Goal: Information Seeking & Learning: Learn about a topic

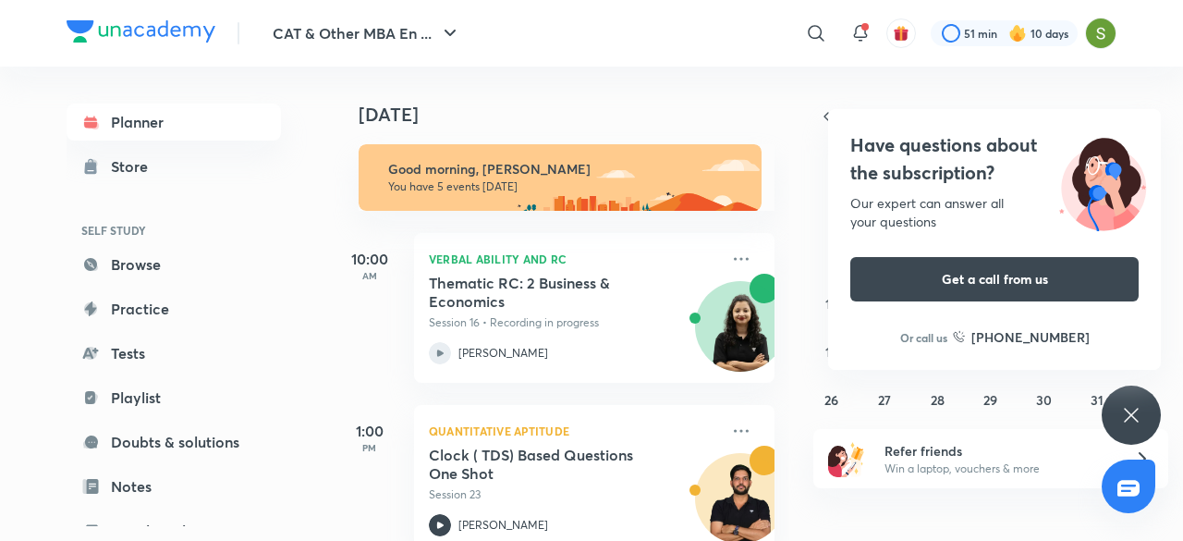
scroll to position [558, 0]
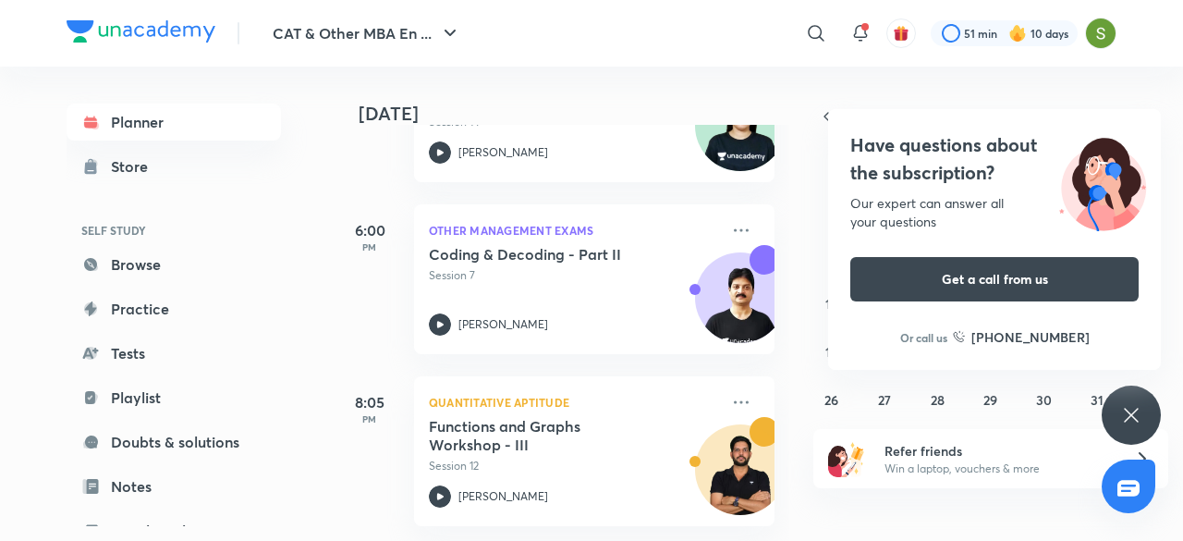
click at [1131, 417] on icon at bounding box center [1131, 415] width 22 height 22
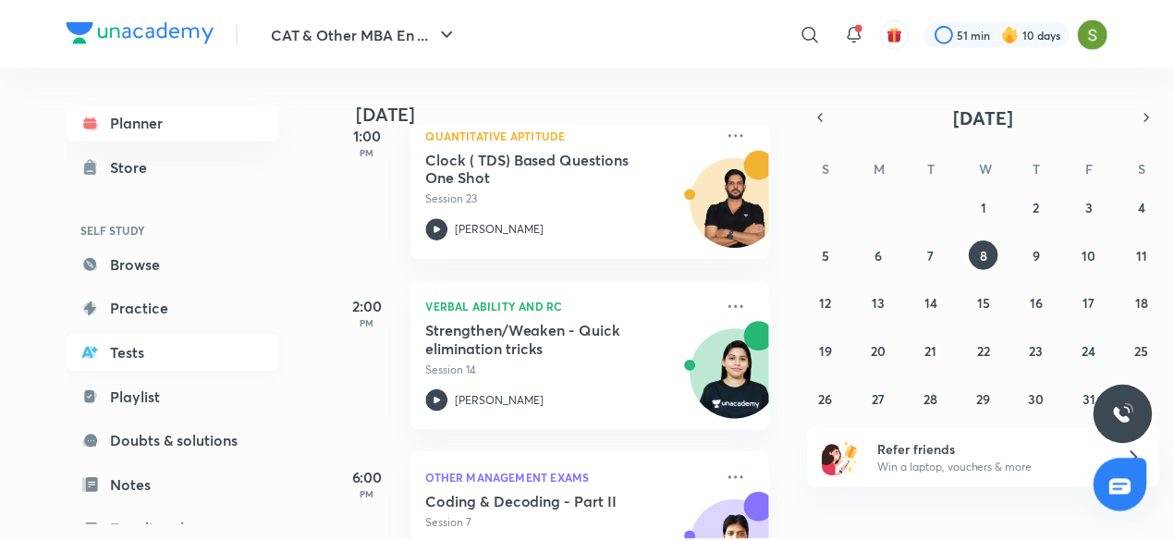
scroll to position [201, 0]
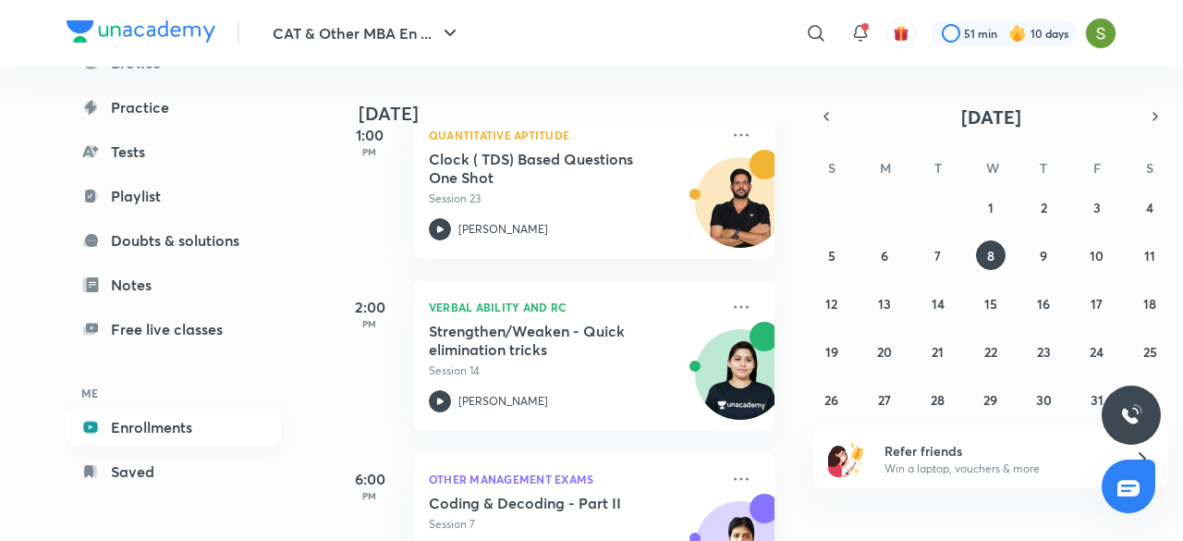
click at [152, 437] on link "Enrollments" at bounding box center [174, 426] width 214 height 37
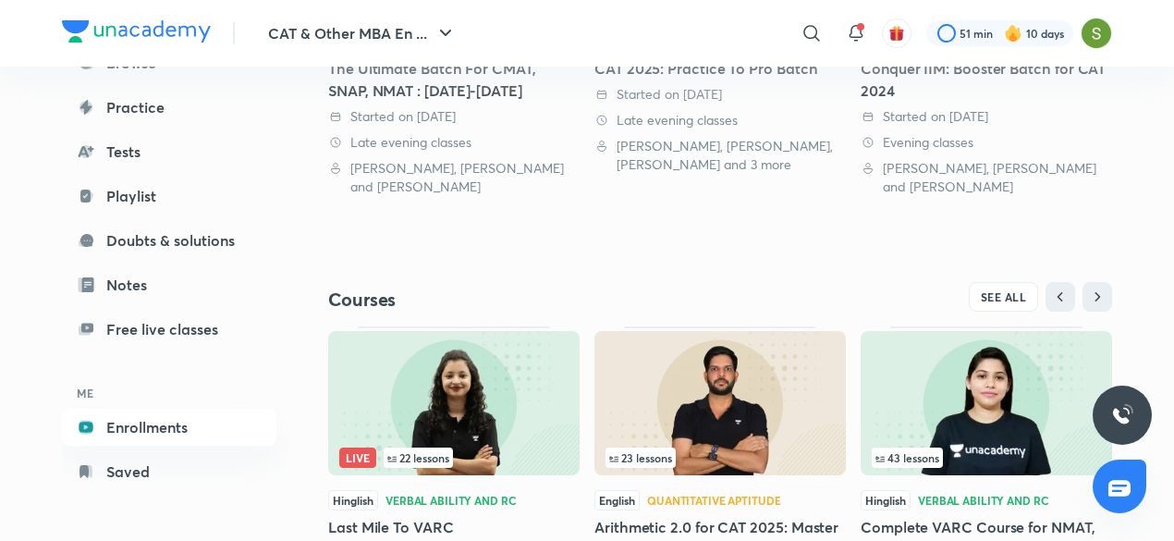
scroll to position [730, 0]
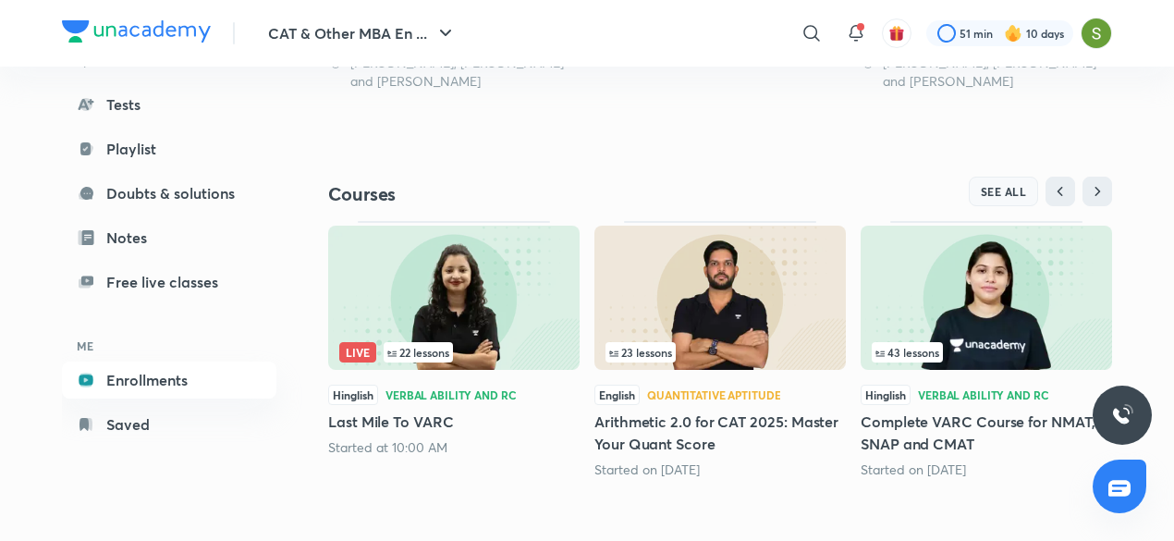
click at [1018, 200] on button "SEE ALL" at bounding box center [1003, 191] width 70 height 30
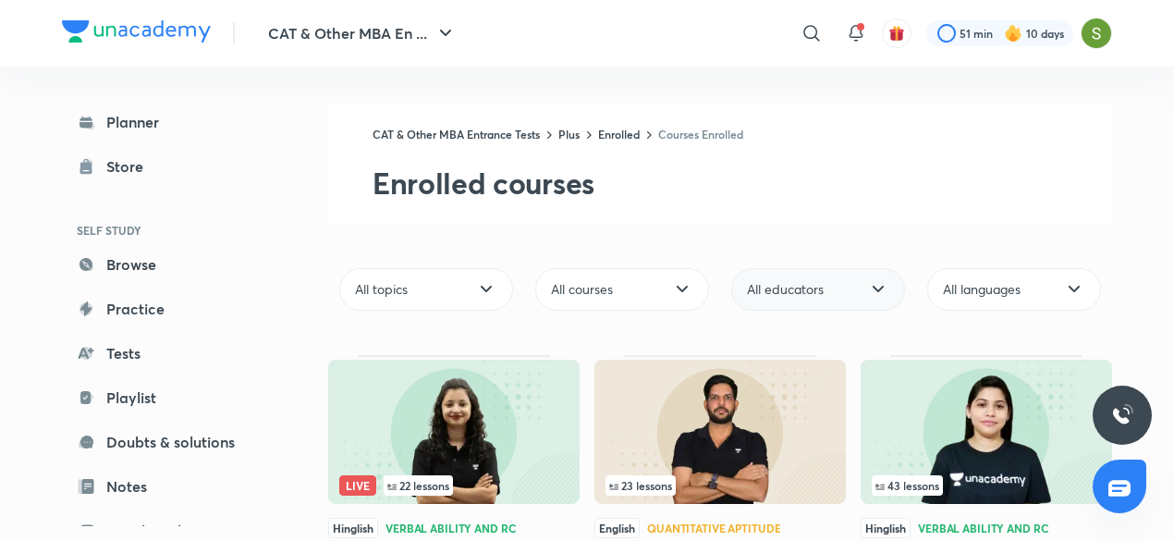
click at [814, 289] on span "All educators" at bounding box center [785, 289] width 77 height 18
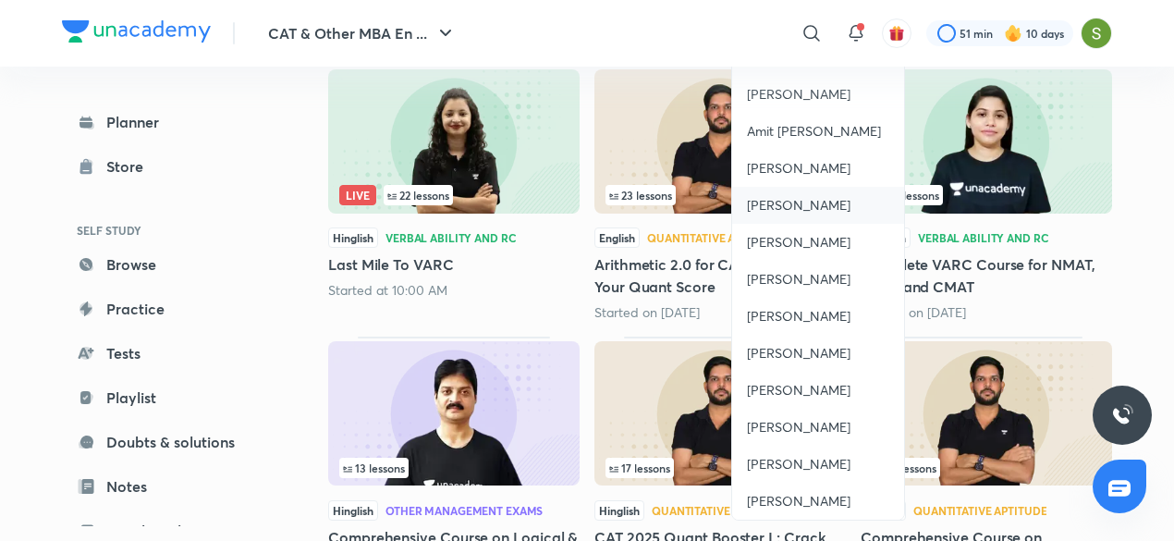
scroll to position [314, 0]
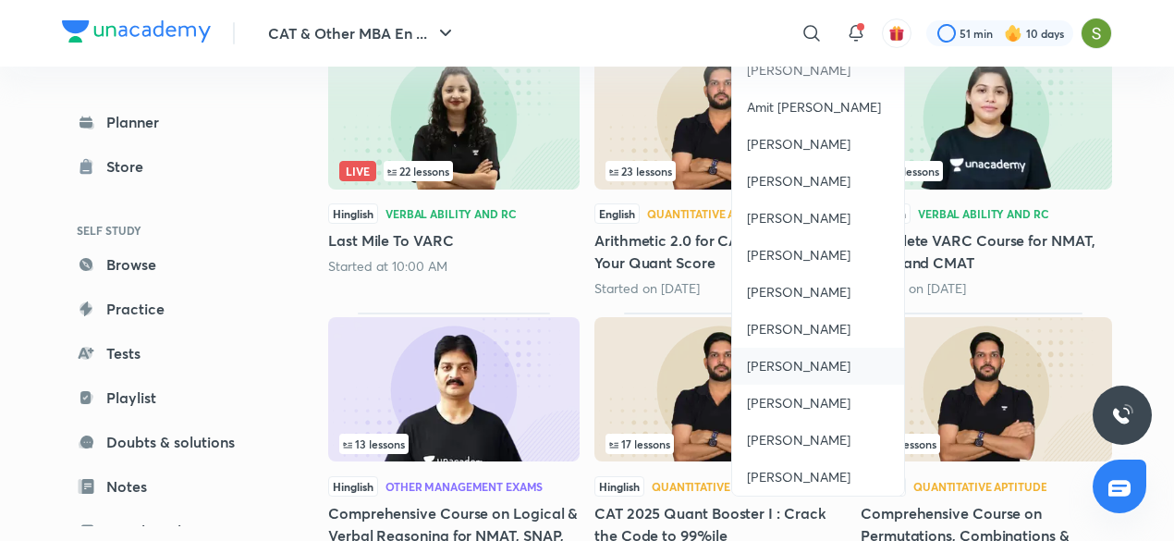
click at [822, 375] on div "[PERSON_NAME]" at bounding box center [818, 365] width 172 height 37
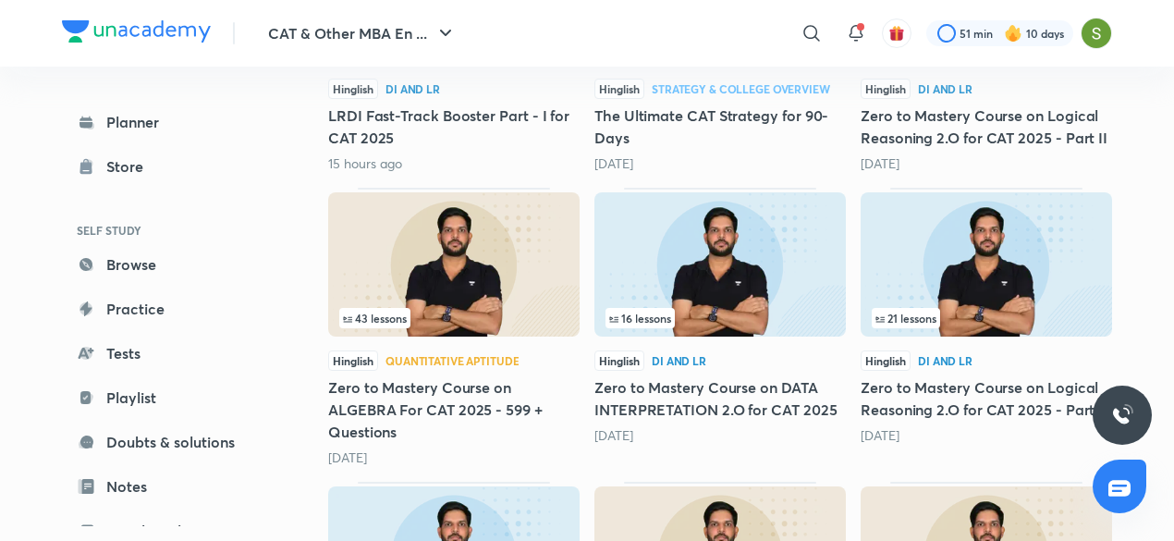
scroll to position [735, 0]
click at [425, 267] on img at bounding box center [453, 263] width 251 height 144
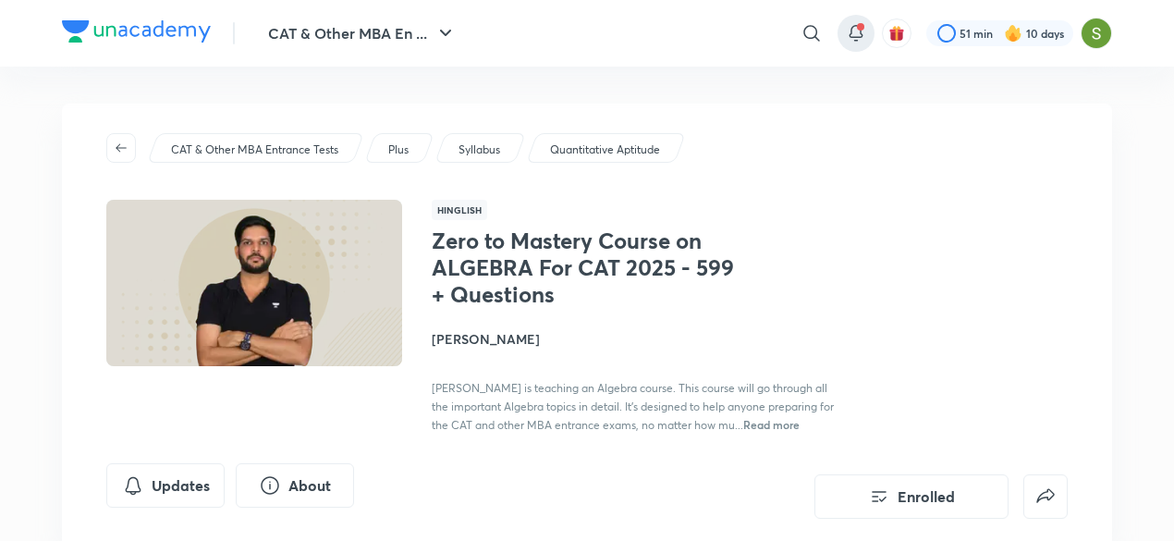
click at [869, 23] on div at bounding box center [855, 33] width 37 height 37
click at [862, 31] on icon at bounding box center [856, 33] width 22 height 22
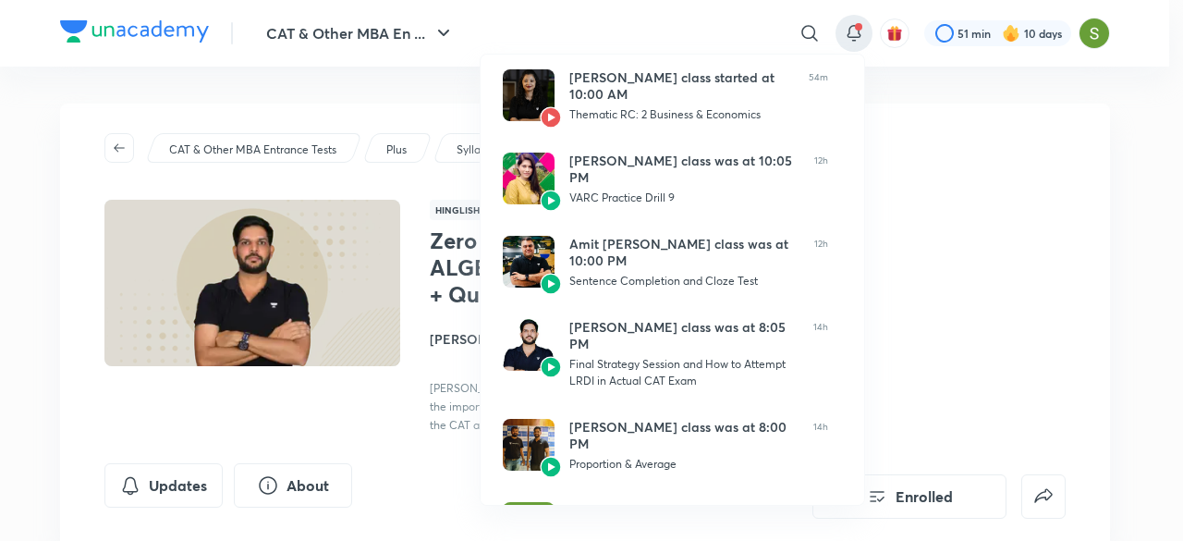
click at [908, 166] on div at bounding box center [591, 270] width 1183 height 541
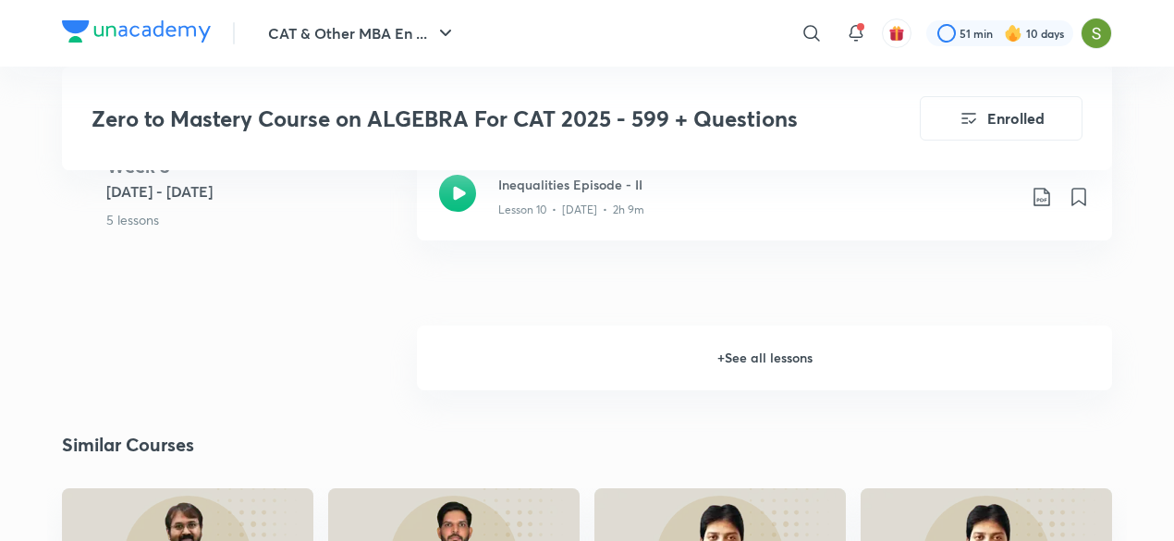
scroll to position [2330, 0]
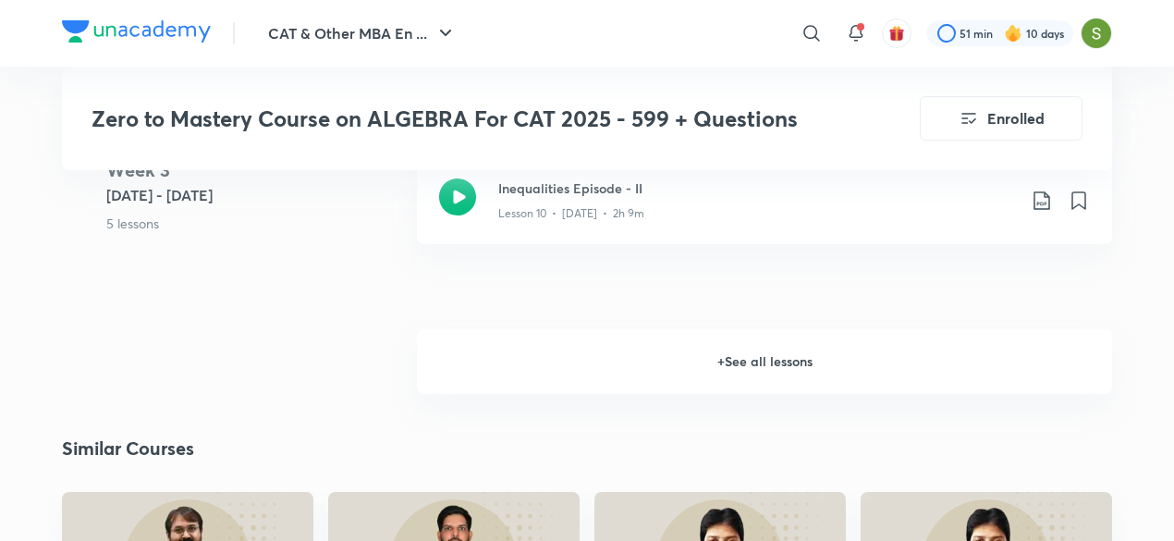
click at [610, 363] on h6 "+ See all lessons" at bounding box center [764, 361] width 695 height 65
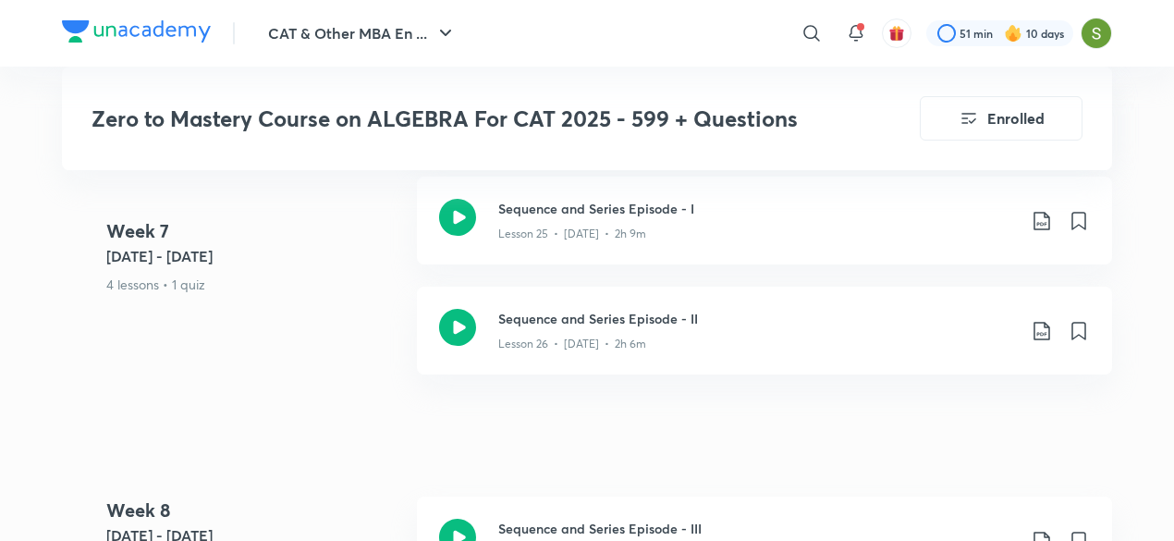
scroll to position [4578, 0]
click at [582, 336] on p "Lesson 26 • [DATE] • 2h 6m" at bounding box center [572, 344] width 148 height 17
